Goal: Information Seeking & Learning: Learn about a topic

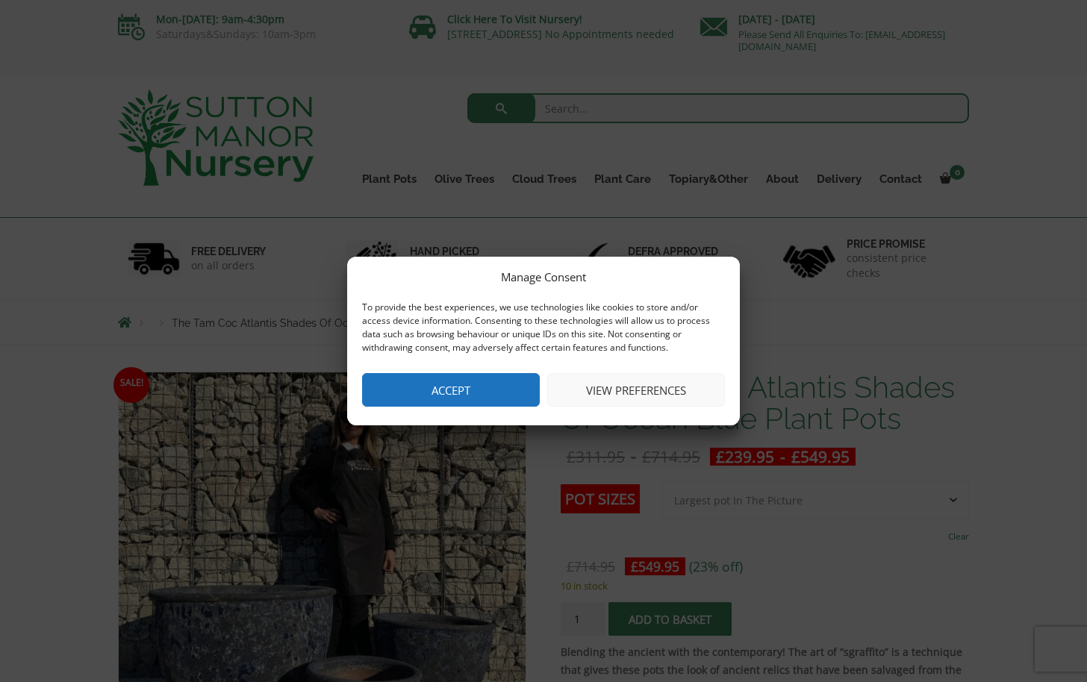
click at [479, 383] on button "Accept" at bounding box center [451, 390] width 178 height 34
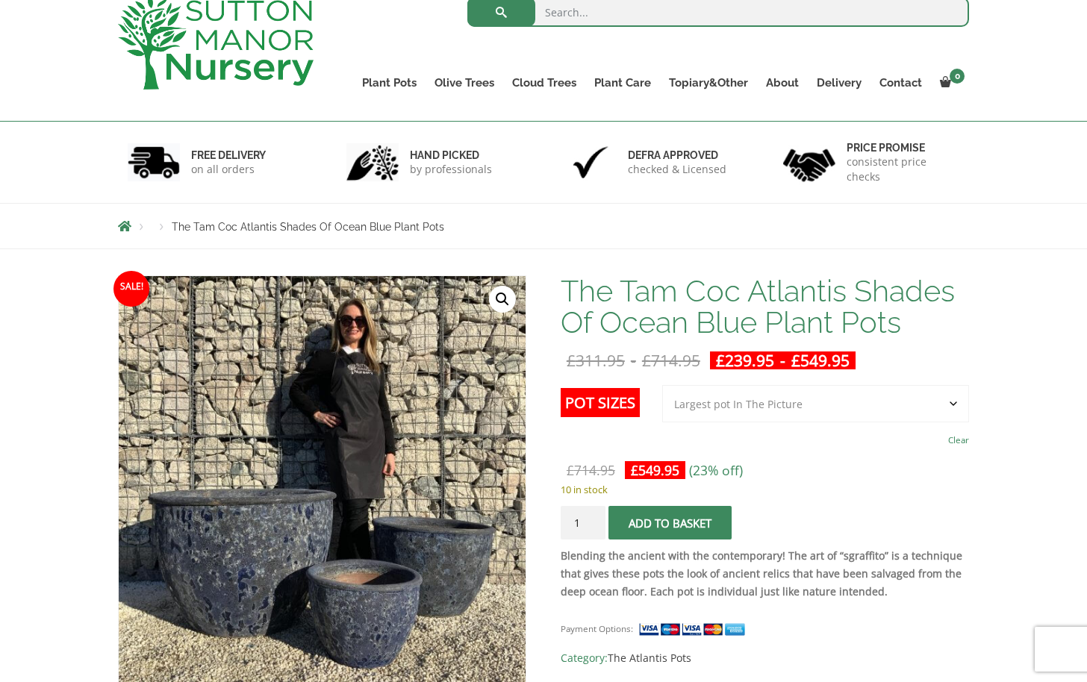
scroll to position [342, 0]
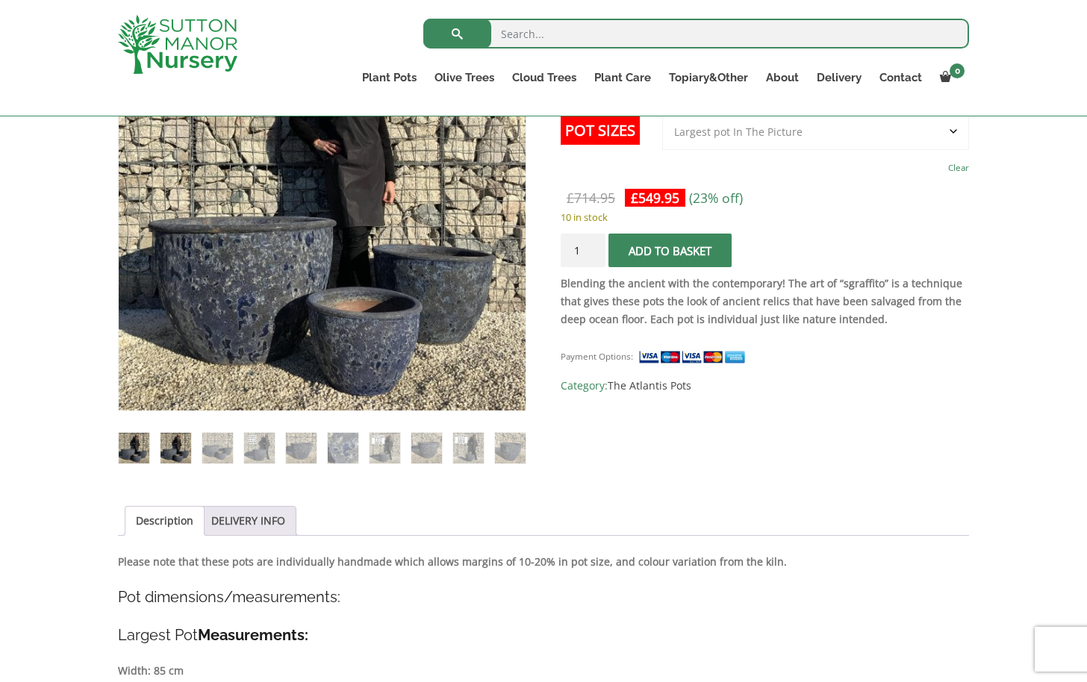
click at [182, 450] on img at bounding box center [175, 448] width 31 height 31
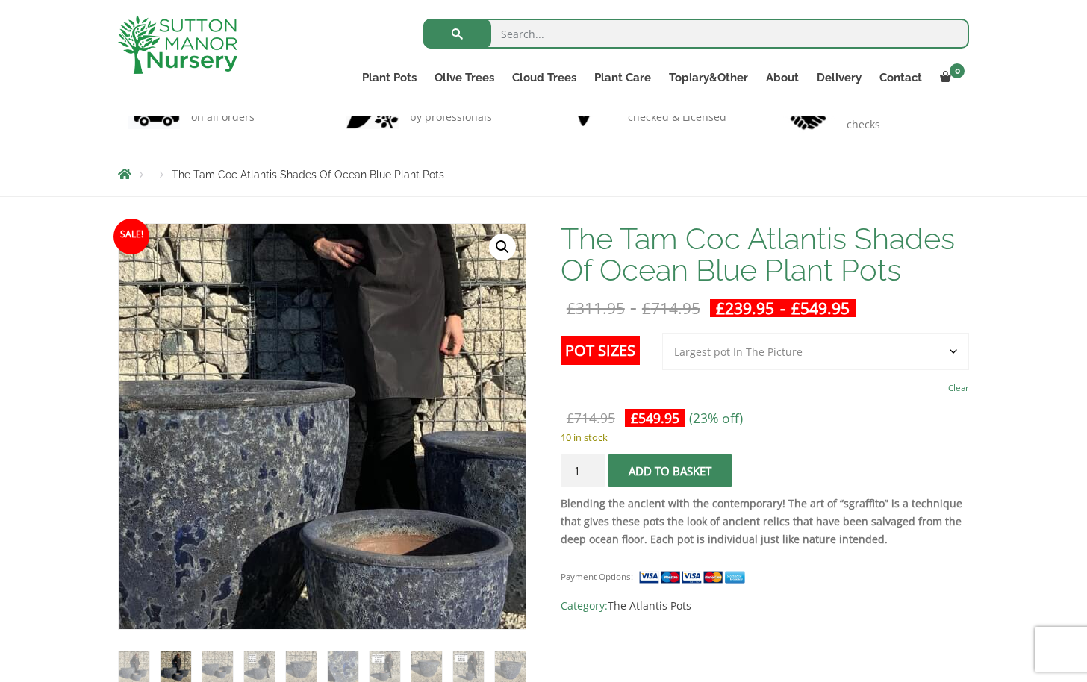
scroll to position [210, 0]
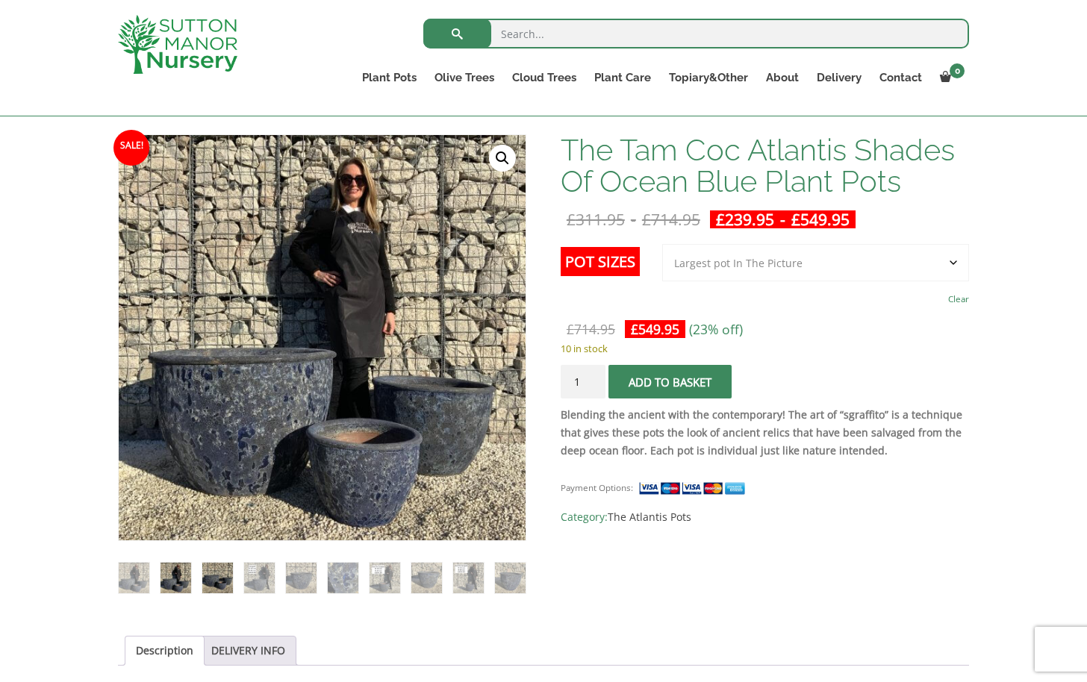
click at [216, 584] on img at bounding box center [217, 578] width 31 height 31
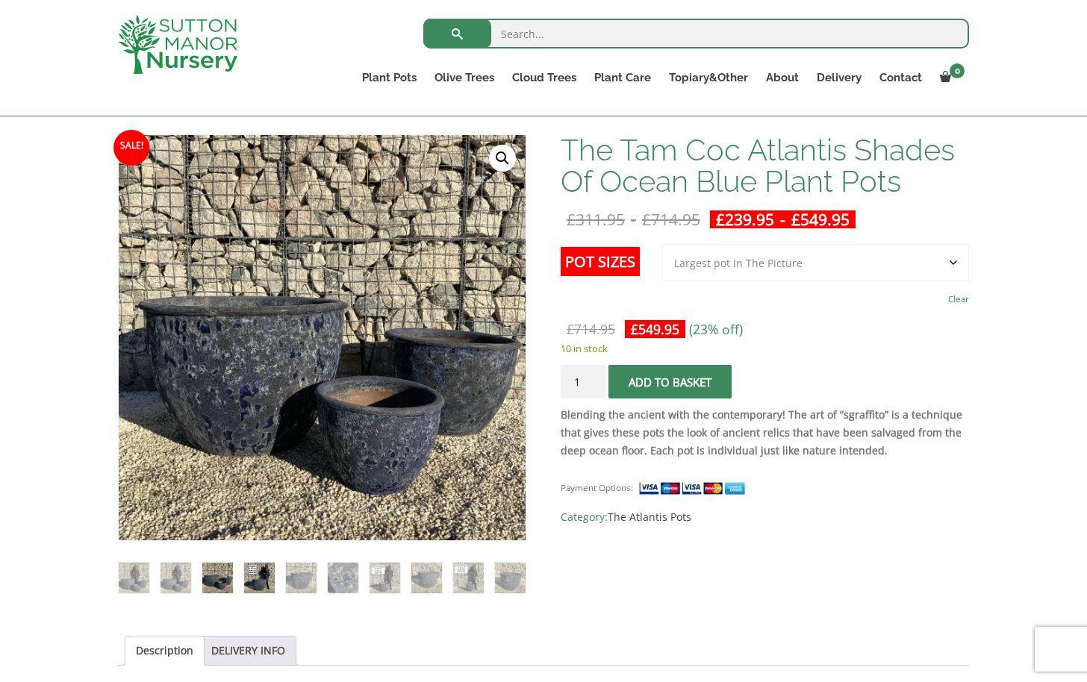
click at [260, 589] on img at bounding box center [259, 578] width 31 height 31
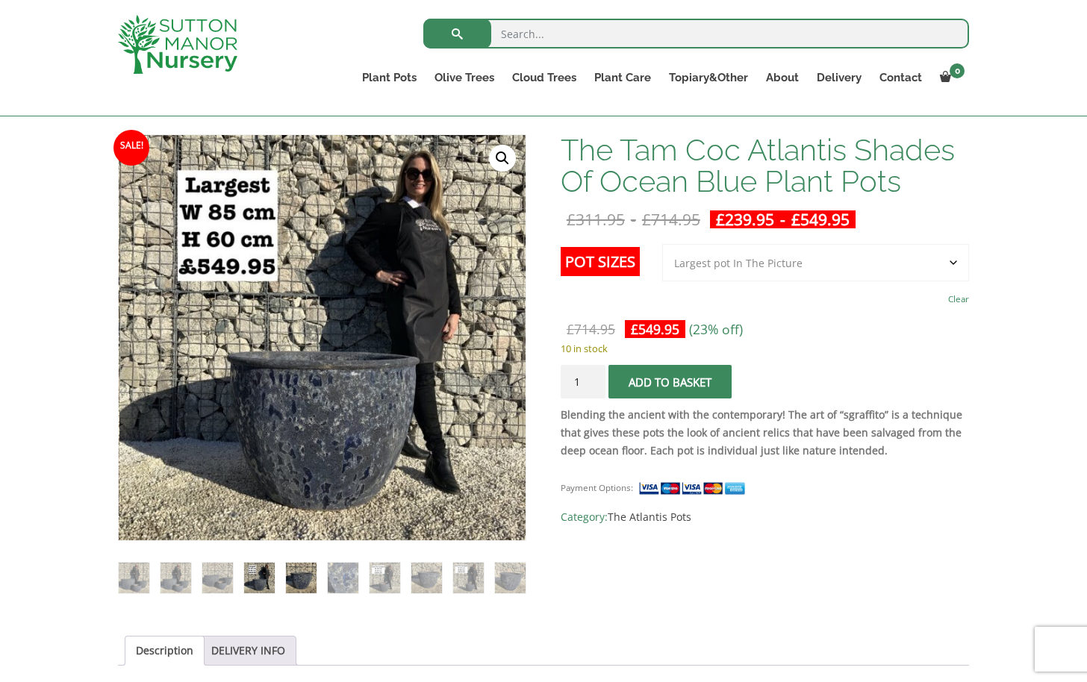
click at [297, 591] on img at bounding box center [301, 578] width 31 height 31
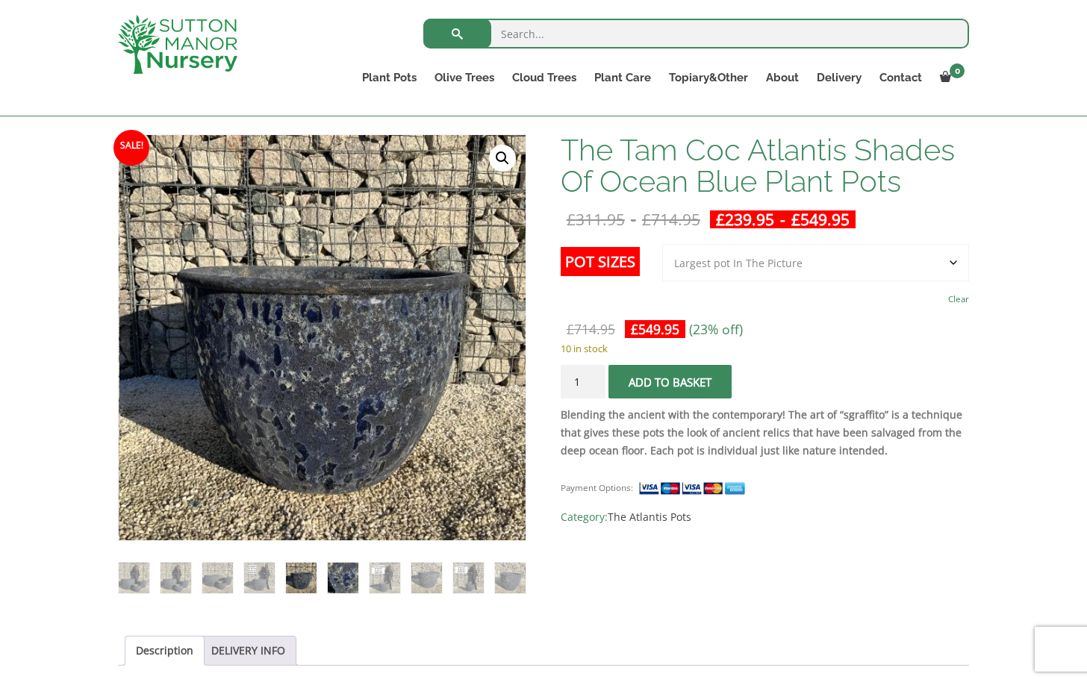
click at [341, 586] on img at bounding box center [343, 578] width 31 height 31
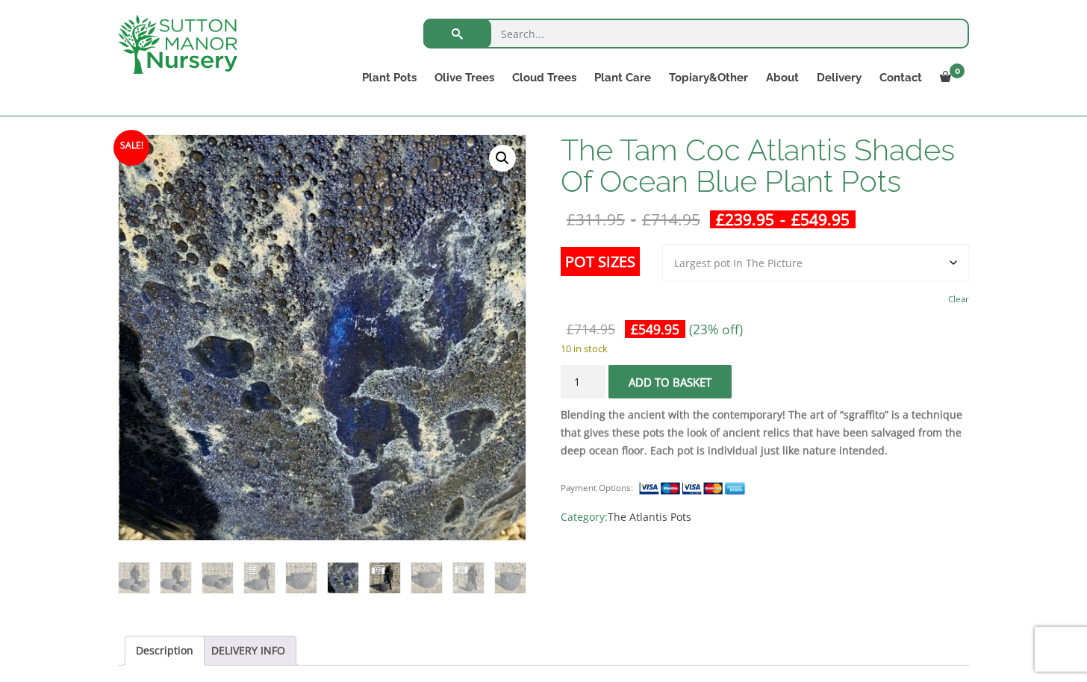
click at [374, 587] on img at bounding box center [384, 578] width 31 height 31
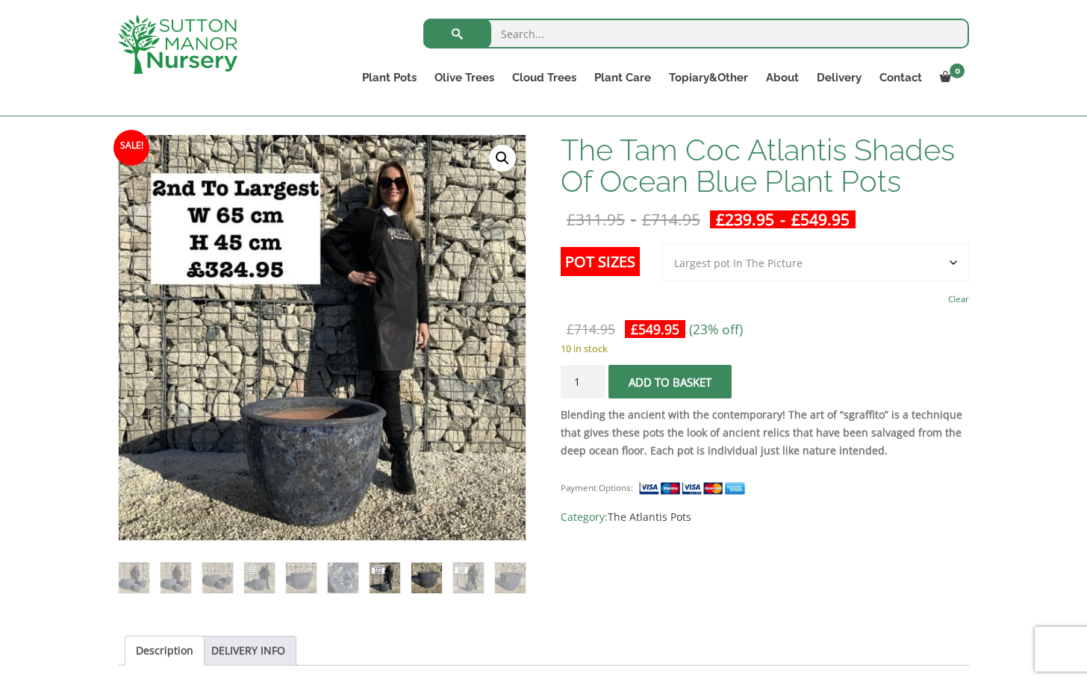
click at [423, 590] on img at bounding box center [426, 578] width 31 height 31
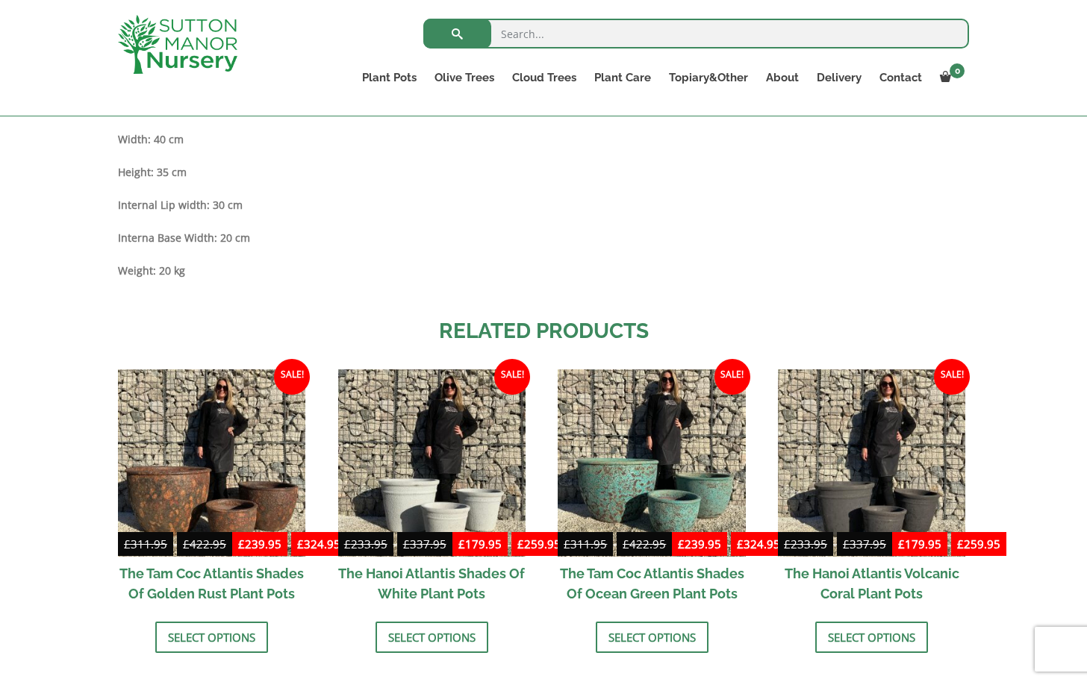
scroll to position [1485, 0]
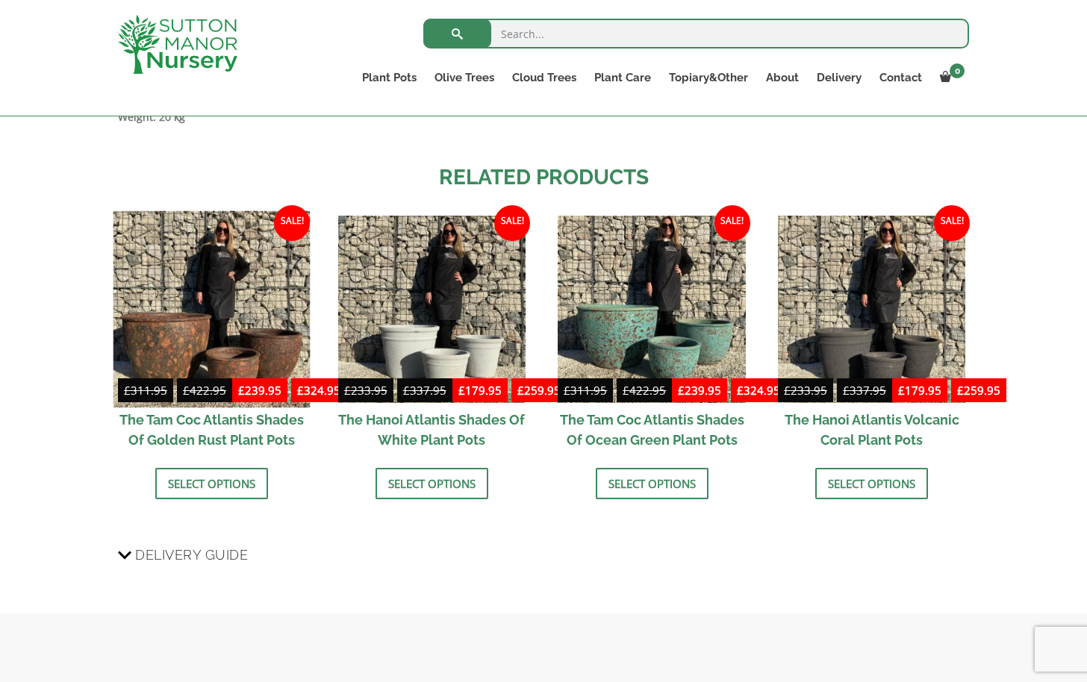
click at [207, 308] on img at bounding box center [211, 308] width 197 height 197
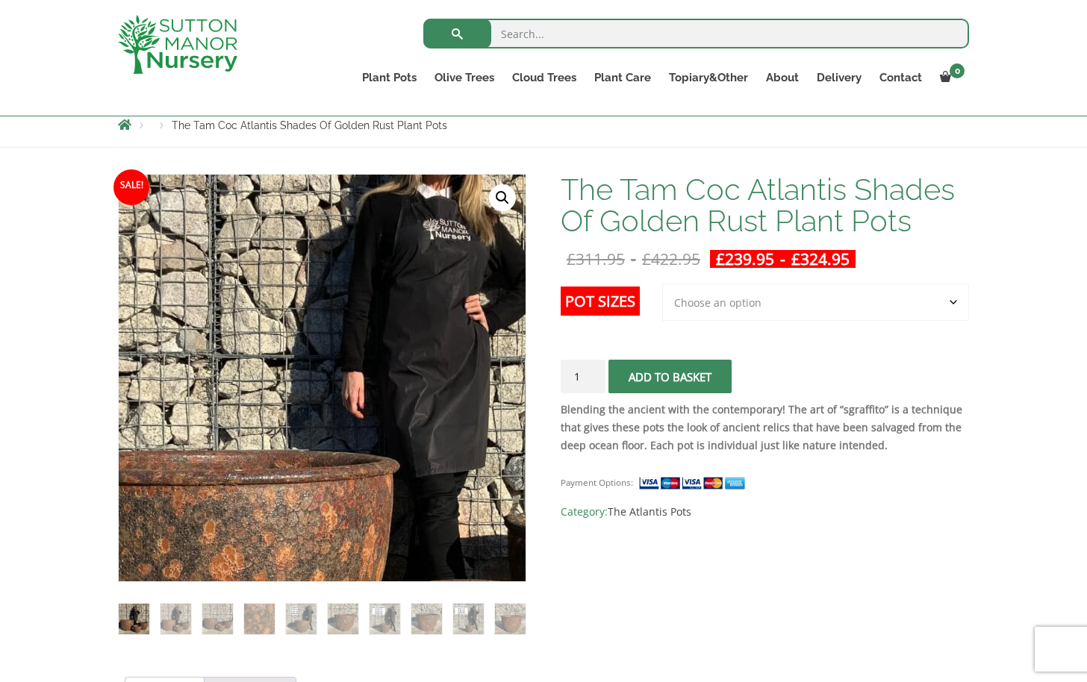
scroll to position [198, 0]
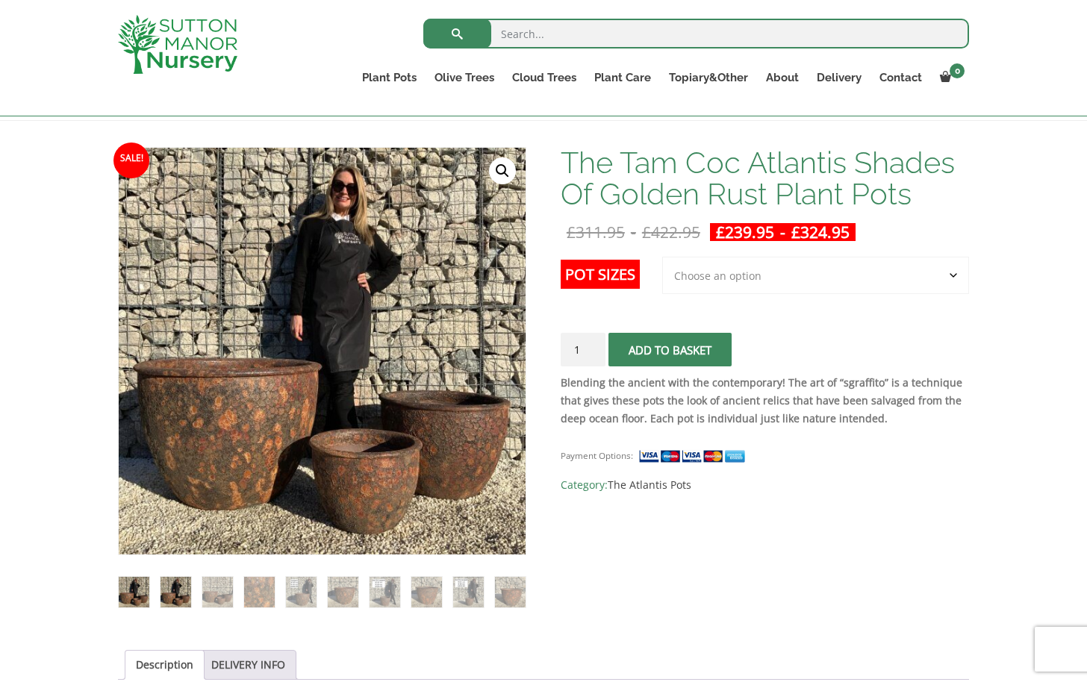
click at [180, 593] on img at bounding box center [175, 592] width 31 height 31
click at [216, 601] on img at bounding box center [217, 590] width 31 height 31
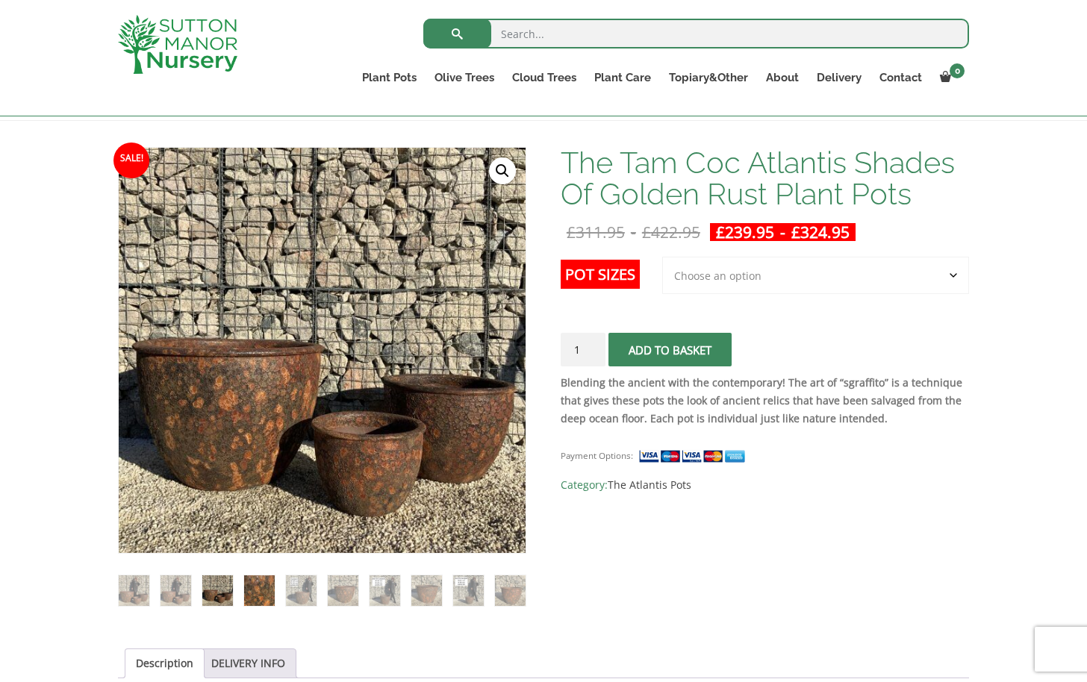
click at [272, 602] on img at bounding box center [259, 590] width 31 height 31
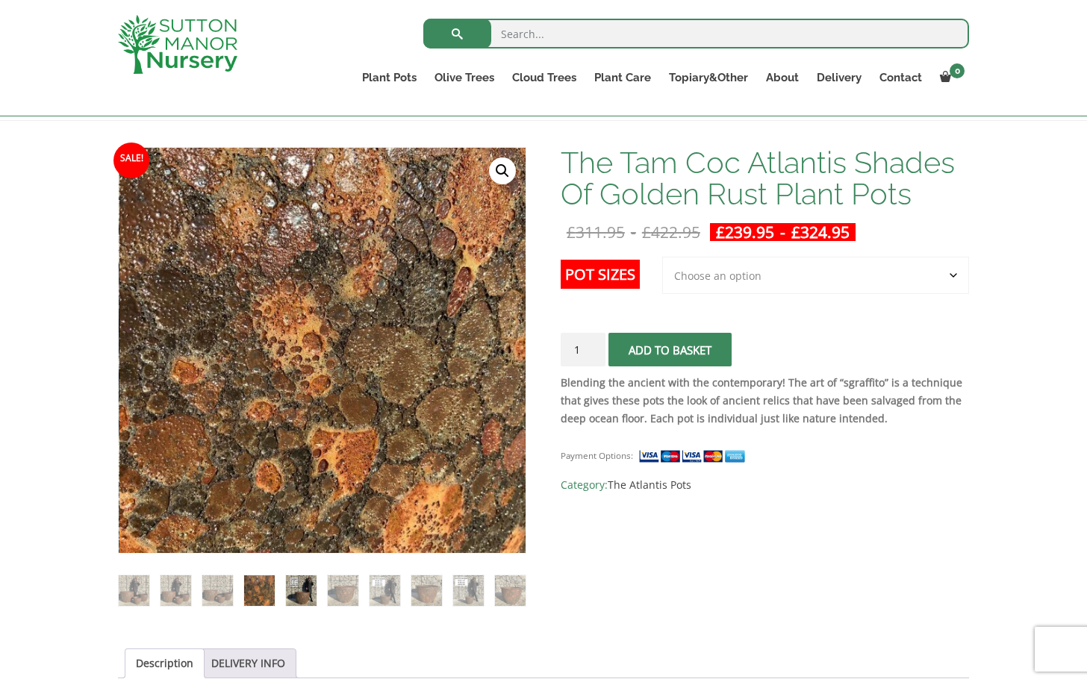
click at [305, 596] on img at bounding box center [301, 590] width 31 height 31
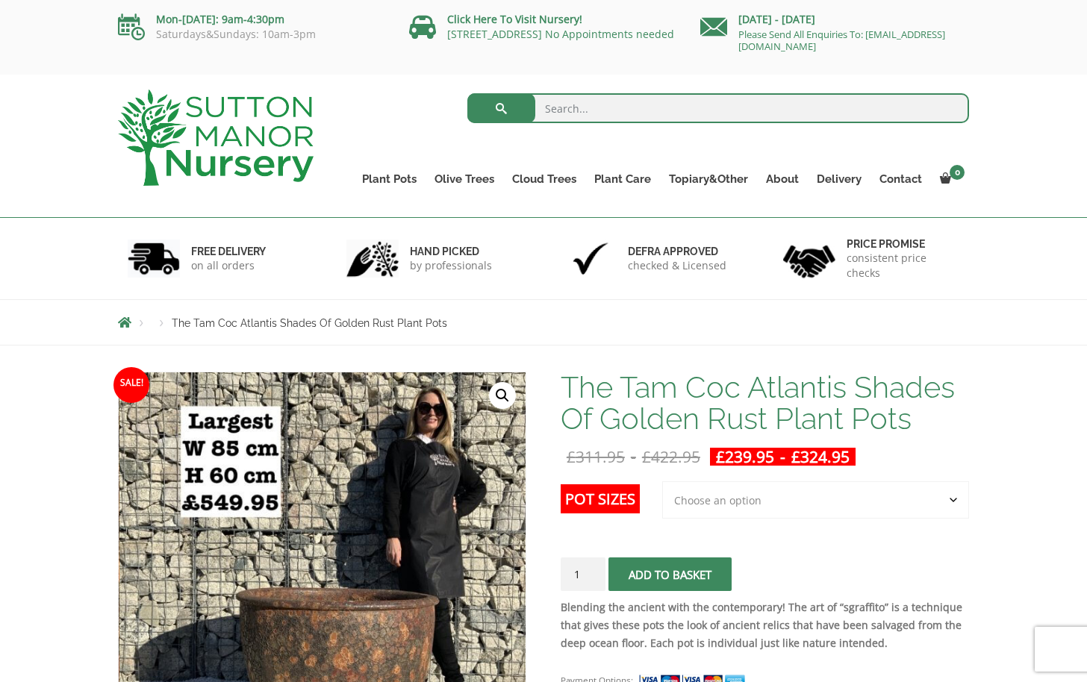
scroll to position [7, 0]
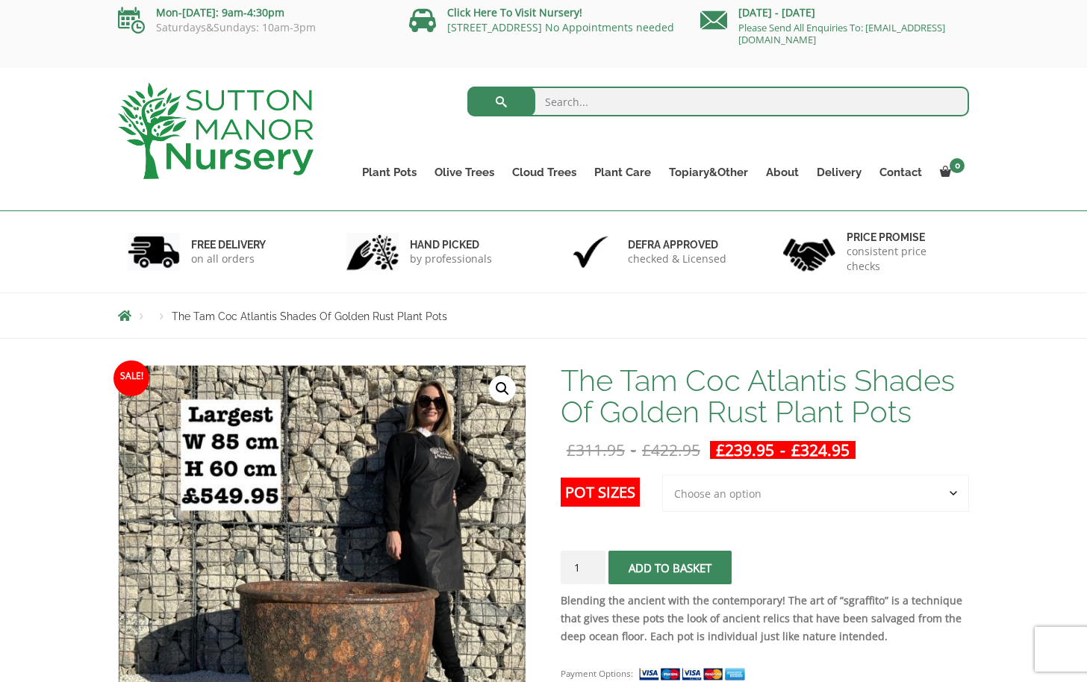
click at [866, 600] on strong "Blending the ancient with the contemporary! The art of “sgraffito” is a techniq…" at bounding box center [762, 618] width 402 height 50
copy strong "sgraffito"
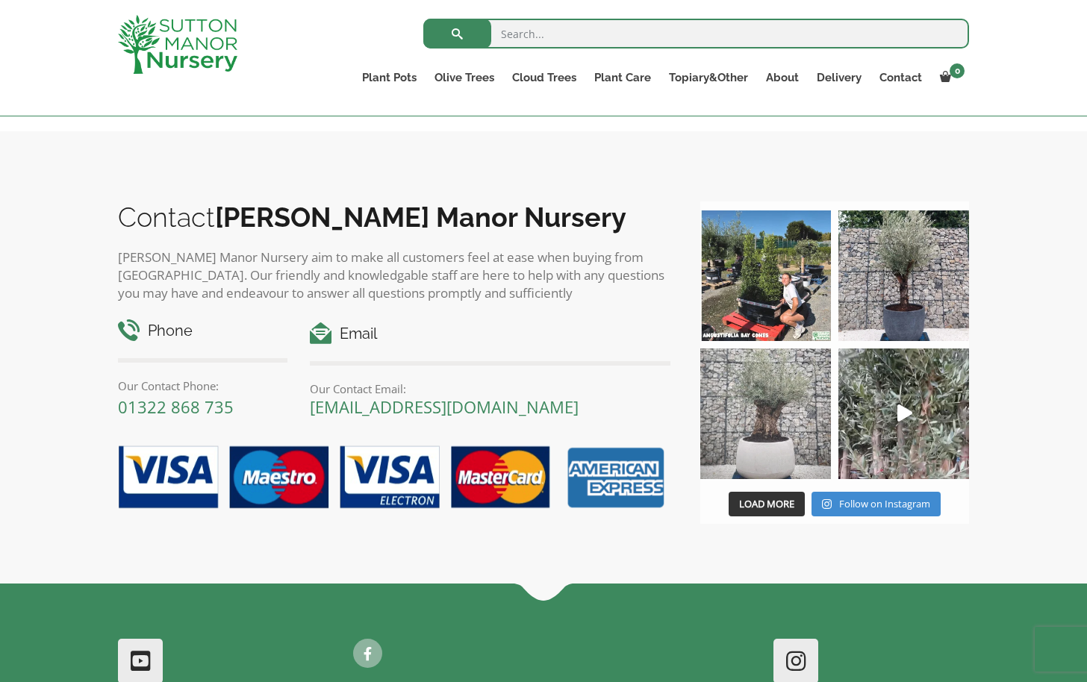
scroll to position [743, 0]
